Goal: Task Accomplishment & Management: Use online tool/utility

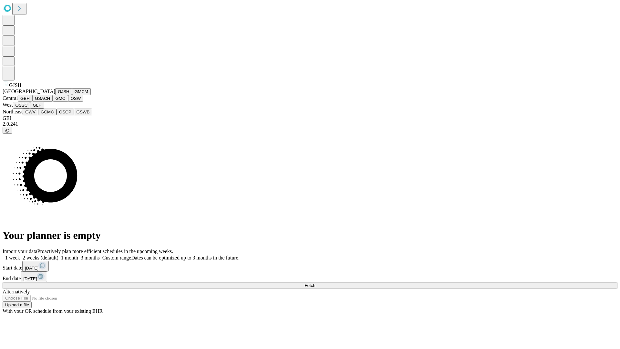
click at [55, 95] on button "GJSH" at bounding box center [63, 91] width 17 height 7
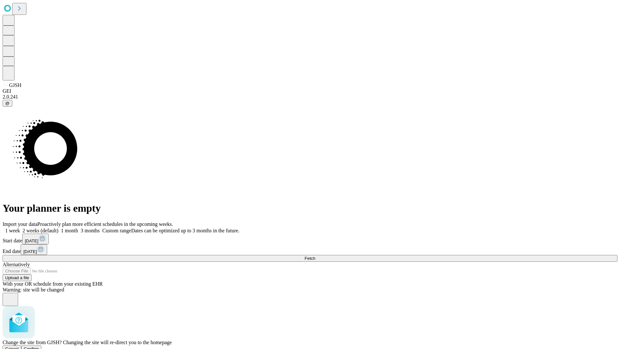
click at [39, 346] on span "Confirm" at bounding box center [31, 348] width 15 height 5
click at [58, 228] on label "2 weeks (default)" at bounding box center [39, 230] width 38 height 5
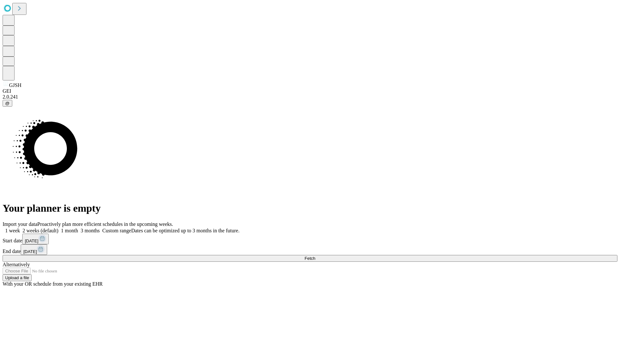
click at [315, 256] on span "Fetch" at bounding box center [309, 258] width 11 height 5
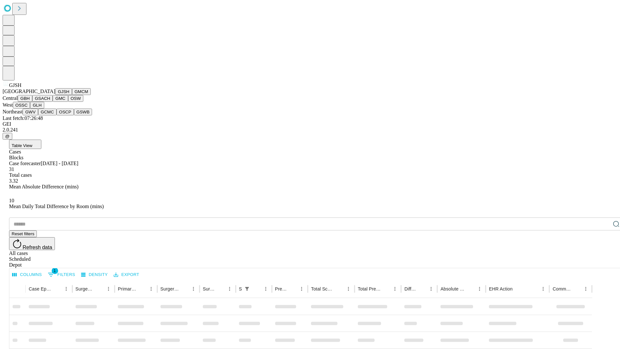
click at [72, 95] on button "GMCM" at bounding box center [81, 91] width 19 height 7
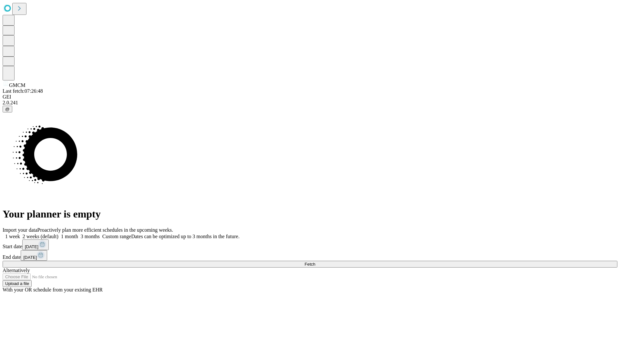
click at [58, 233] on label "2 weeks (default)" at bounding box center [39, 235] width 38 height 5
click at [315, 262] on span "Fetch" at bounding box center [309, 264] width 11 height 5
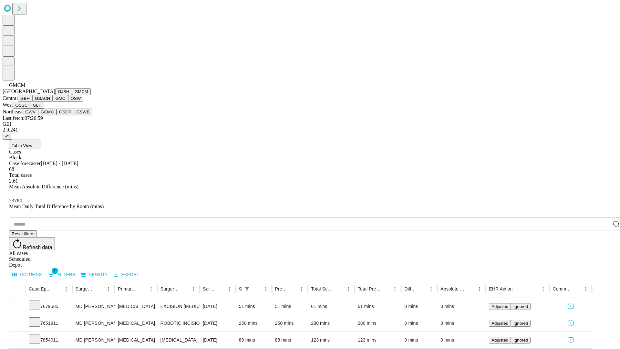
click at [32, 102] on button "GBH" at bounding box center [25, 98] width 15 height 7
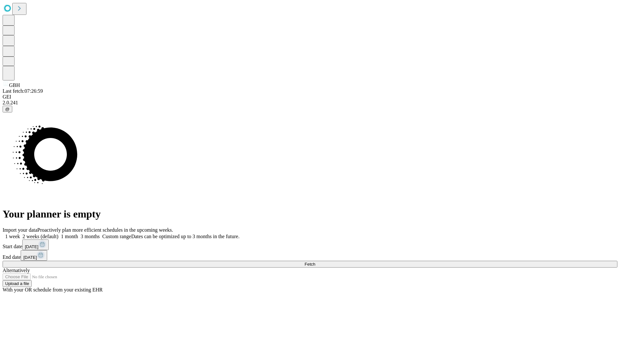
click at [58, 233] on label "2 weeks (default)" at bounding box center [39, 235] width 38 height 5
click at [315, 262] on span "Fetch" at bounding box center [309, 264] width 11 height 5
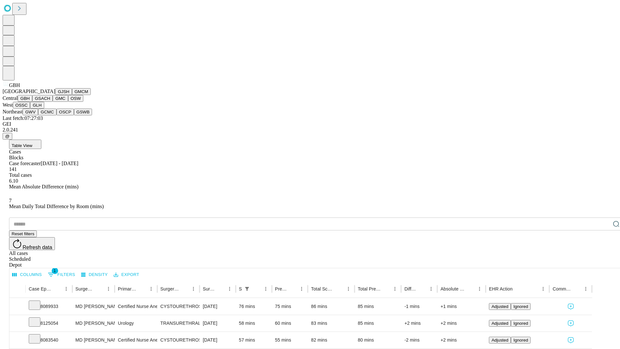
click at [50, 102] on button "GSACH" at bounding box center [42, 98] width 20 height 7
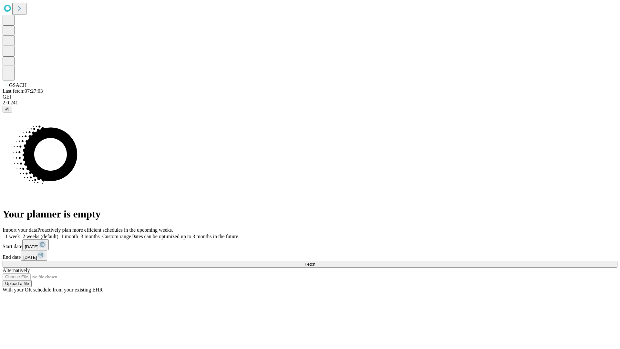
click at [315, 262] on span "Fetch" at bounding box center [309, 264] width 11 height 5
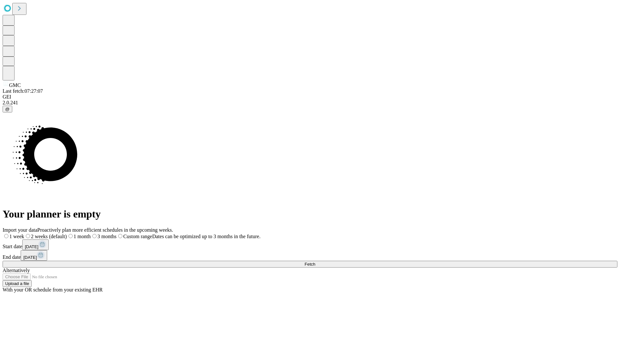
click at [67, 233] on label "2 weeks (default)" at bounding box center [45, 235] width 43 height 5
click at [315, 262] on span "Fetch" at bounding box center [309, 264] width 11 height 5
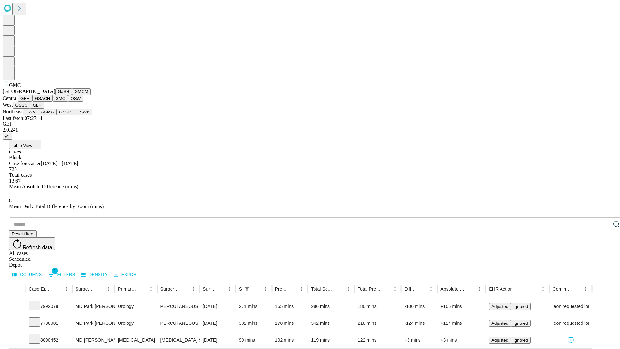
click at [68, 102] on button "OSW" at bounding box center [75, 98] width 15 height 7
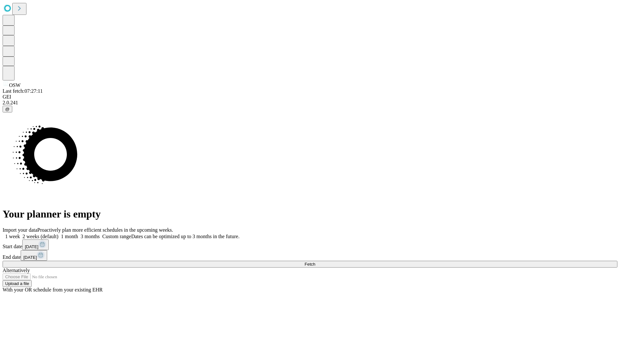
click at [58, 233] on label "2 weeks (default)" at bounding box center [39, 235] width 38 height 5
click at [315, 262] on span "Fetch" at bounding box center [309, 264] width 11 height 5
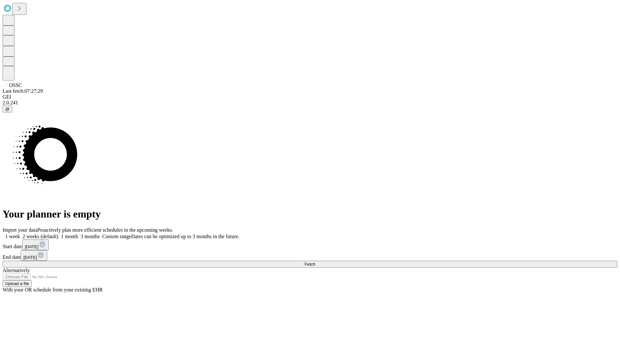
click at [58, 233] on label "2 weeks (default)" at bounding box center [39, 235] width 38 height 5
click at [315, 262] on span "Fetch" at bounding box center [309, 264] width 11 height 5
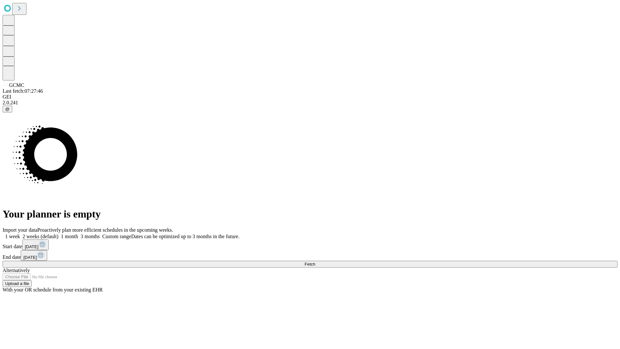
click at [58, 233] on label "2 weeks (default)" at bounding box center [39, 235] width 38 height 5
click at [315, 262] on span "Fetch" at bounding box center [309, 264] width 11 height 5
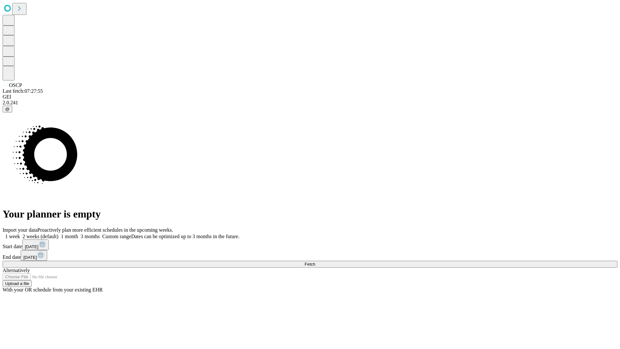
click at [58, 233] on label "2 weeks (default)" at bounding box center [39, 235] width 38 height 5
click at [315, 262] on span "Fetch" at bounding box center [309, 264] width 11 height 5
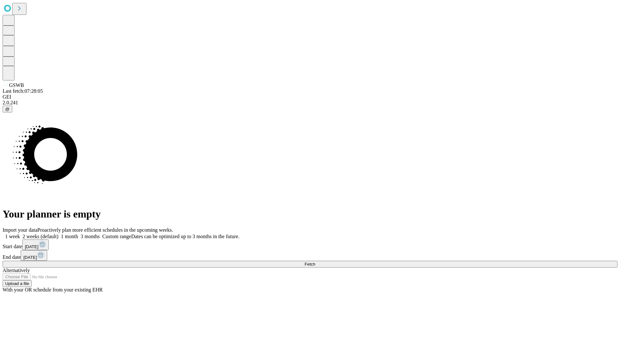
click at [315, 262] on span "Fetch" at bounding box center [309, 264] width 11 height 5
